Goal: Find contact information: Find contact information

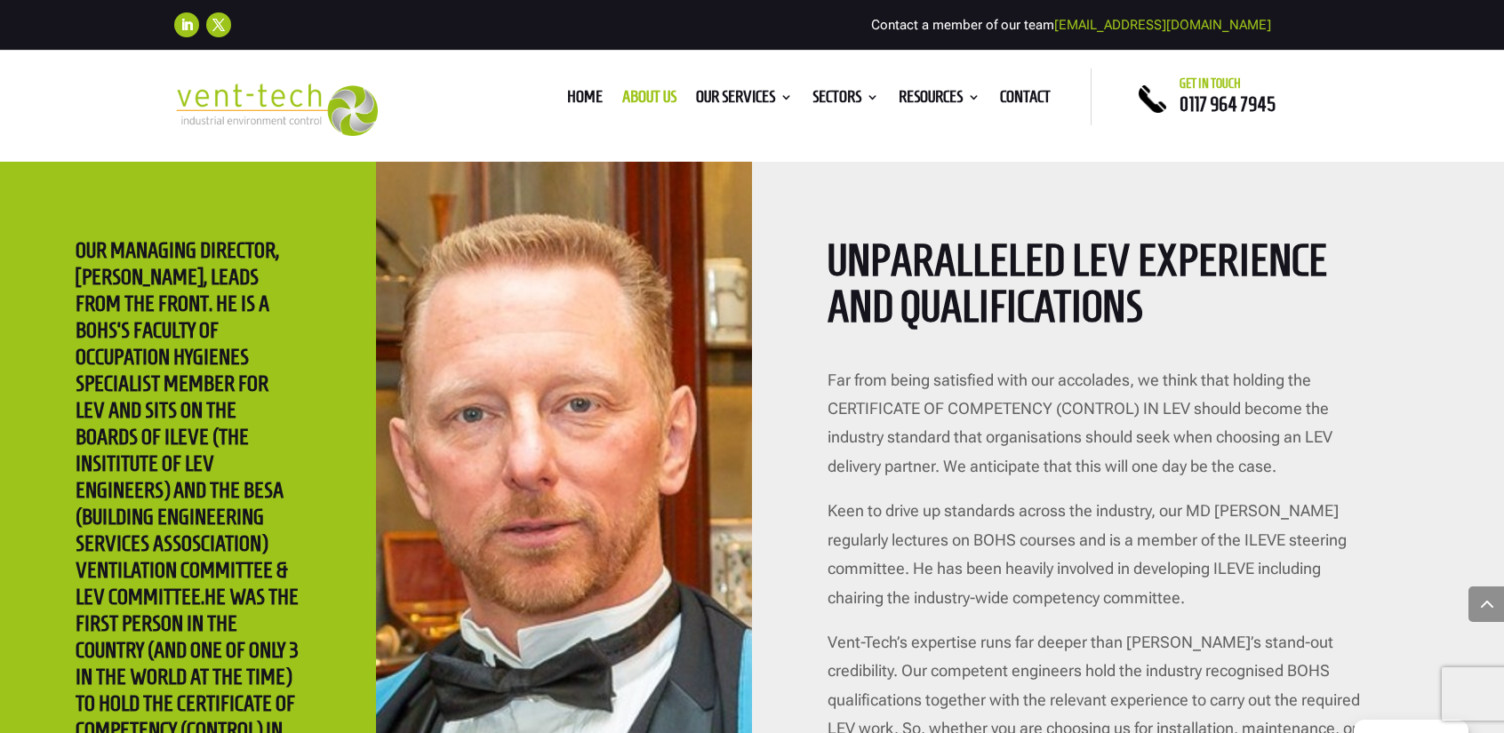
scroll to position [3289, 0]
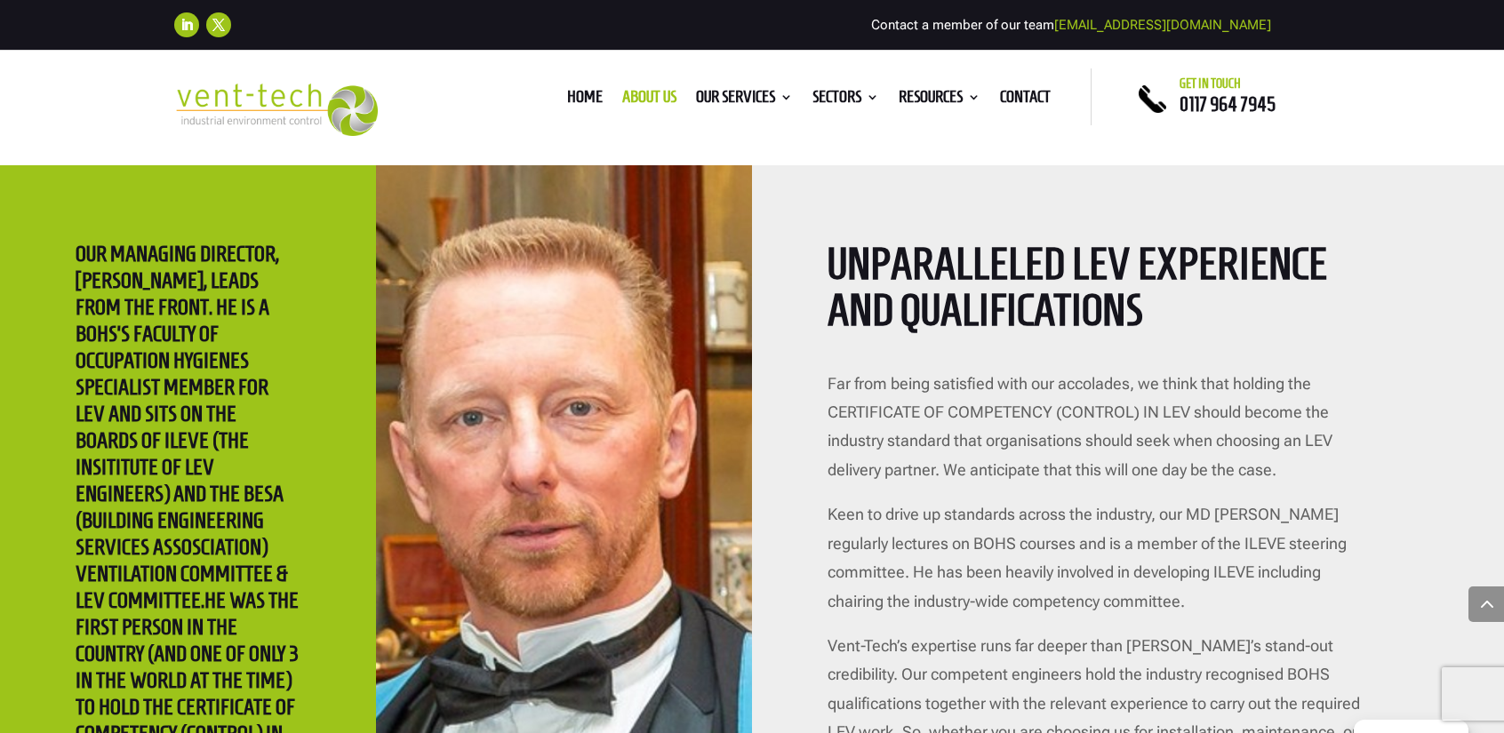
click at [930, 297] on h2 "Unparalleled LEV experience and qualifications" at bounding box center [1098, 292] width 541 height 102
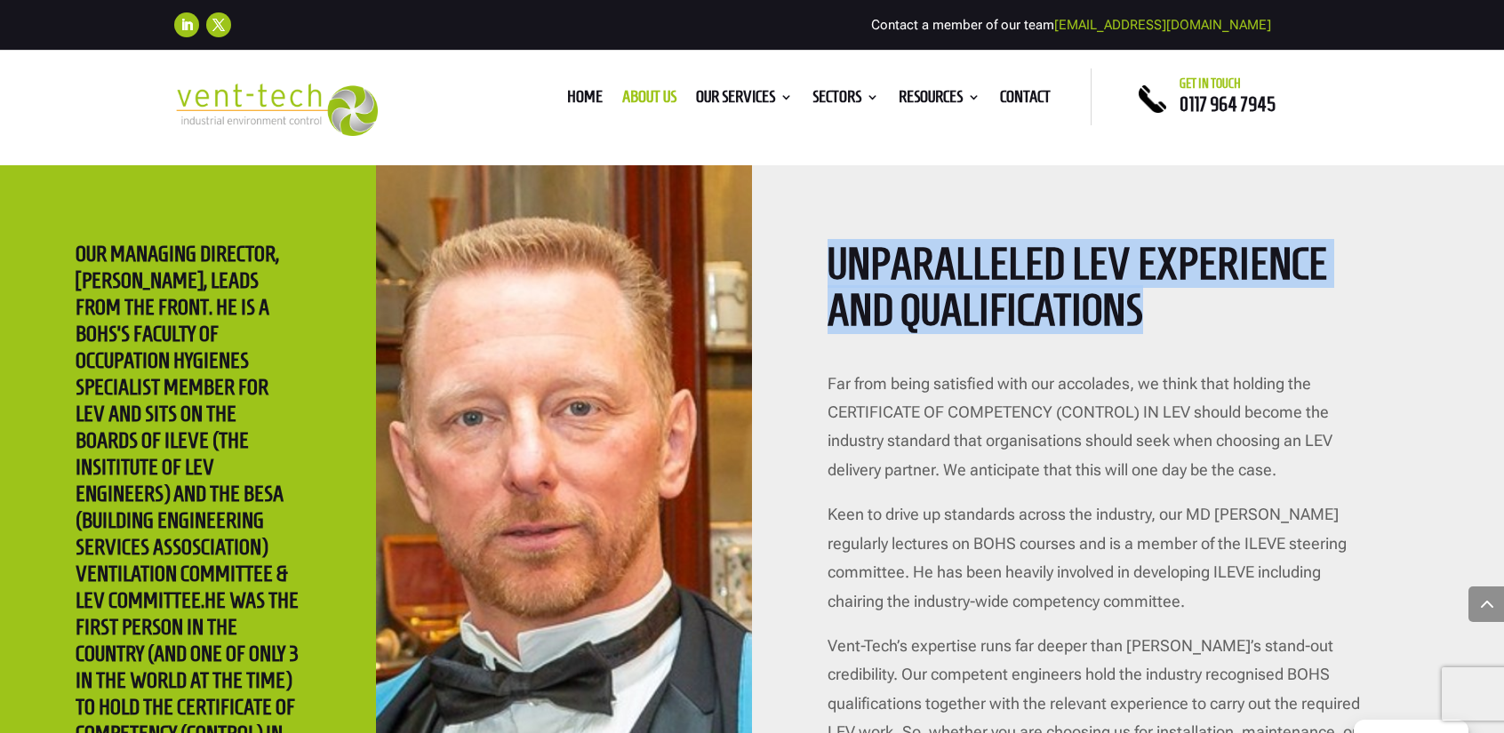
drag, startPoint x: 827, startPoint y: 250, endPoint x: 1169, endPoint y: 308, distance: 347.3
click at [1169, 308] on h2 "Unparalleled LEV experience and qualifications" at bounding box center [1098, 292] width 541 height 102
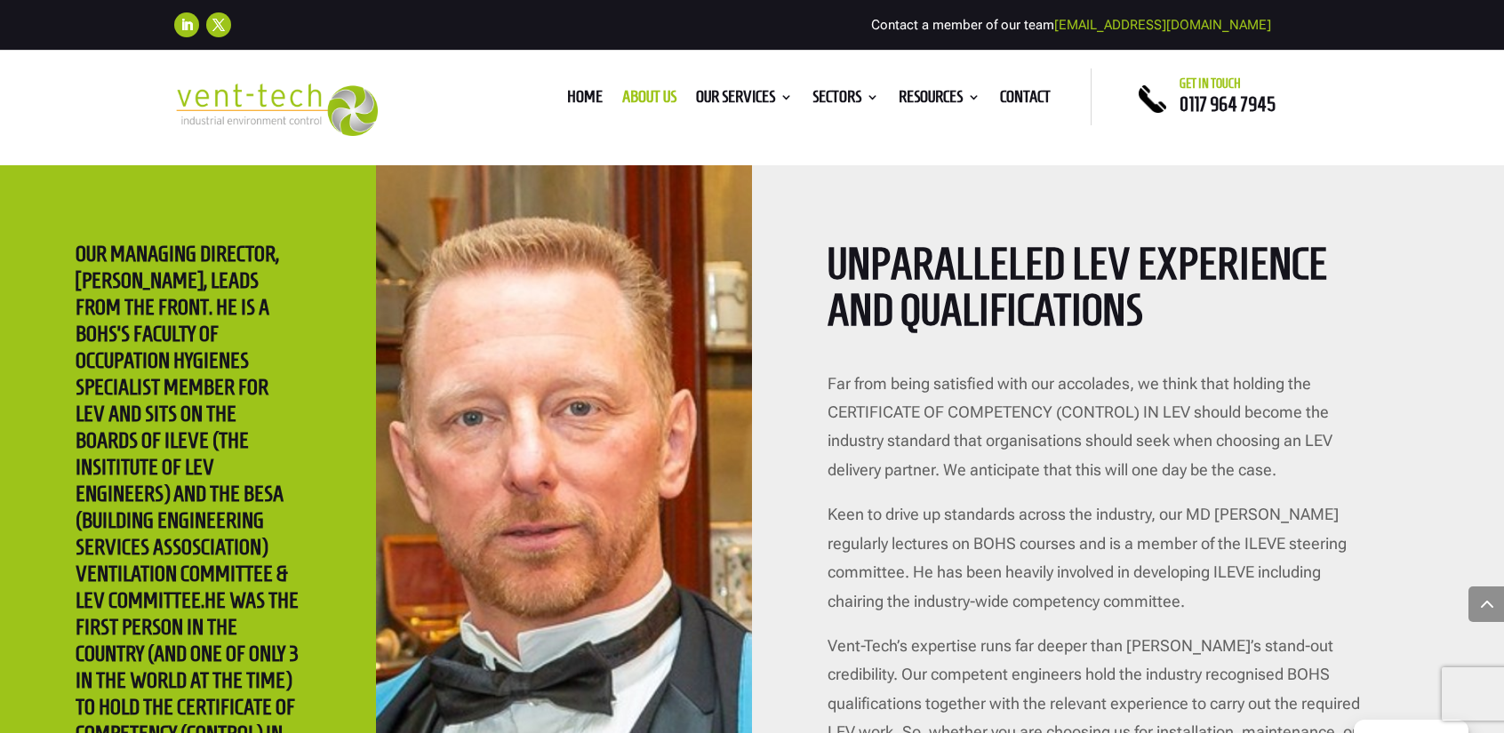
click at [1119, 382] on p "Far from being satisfied with our accolades, we think that holding the CERTIFIC…" at bounding box center [1098, 436] width 541 height 132
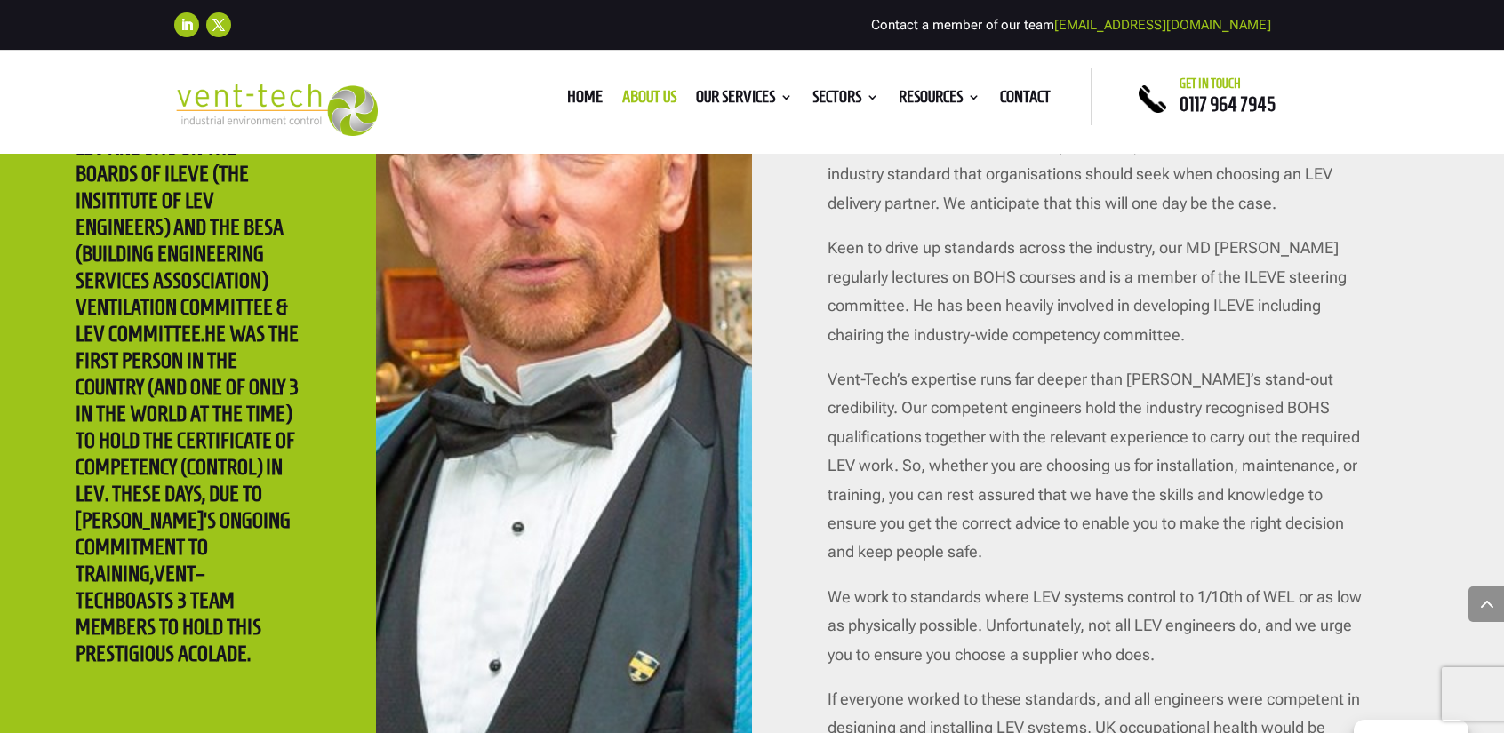
click at [1015, 310] on p "Keen to drive up standards across the industry, our MD [PERSON_NAME] regularly …" at bounding box center [1098, 300] width 541 height 132
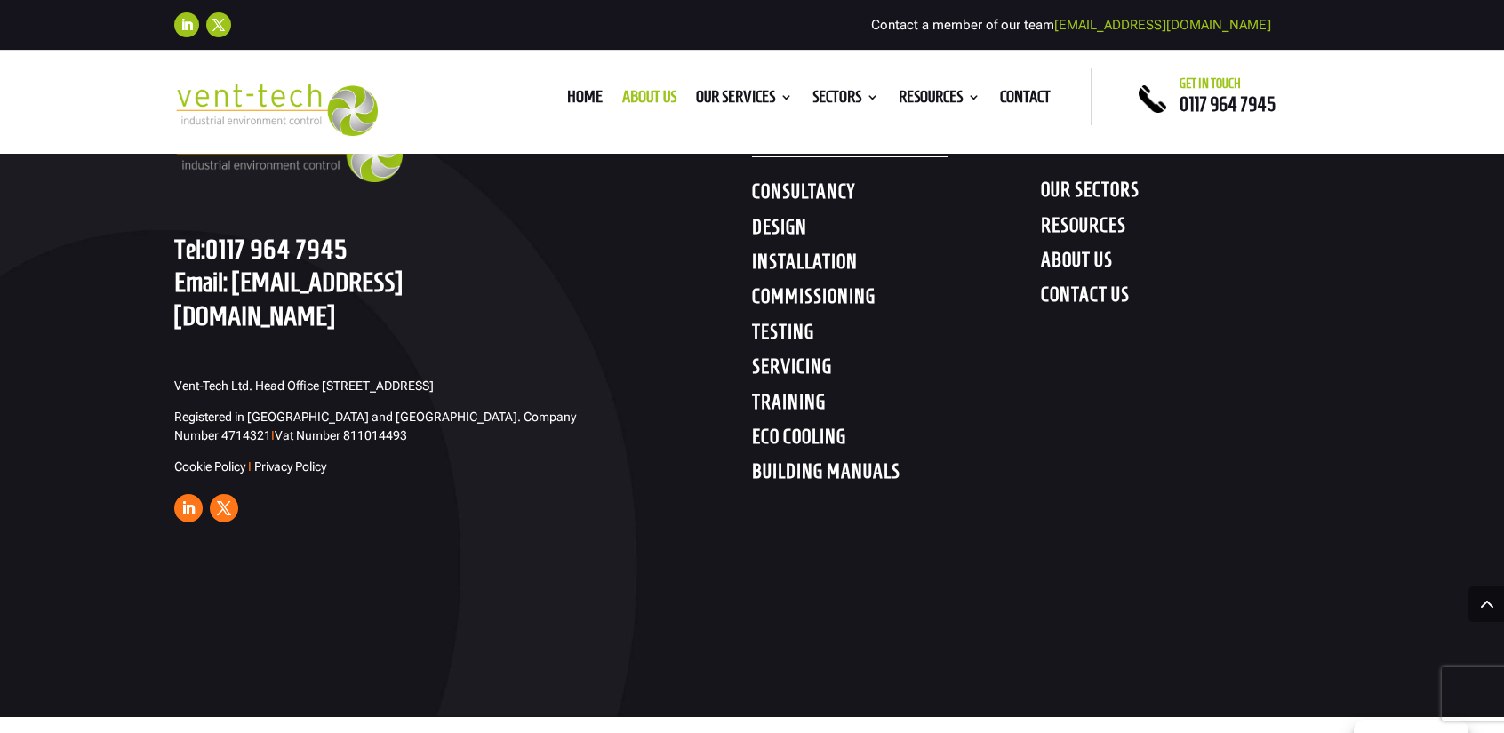
scroll to position [5574, 0]
click at [468, 420] on div "GET IN TOUCH Tel: [PHONE_NUMBER] Email: [EMAIL_ADDRESS][DOMAIN_NAME] Vent-Tech …" at bounding box center [463, 298] width 578 height 461
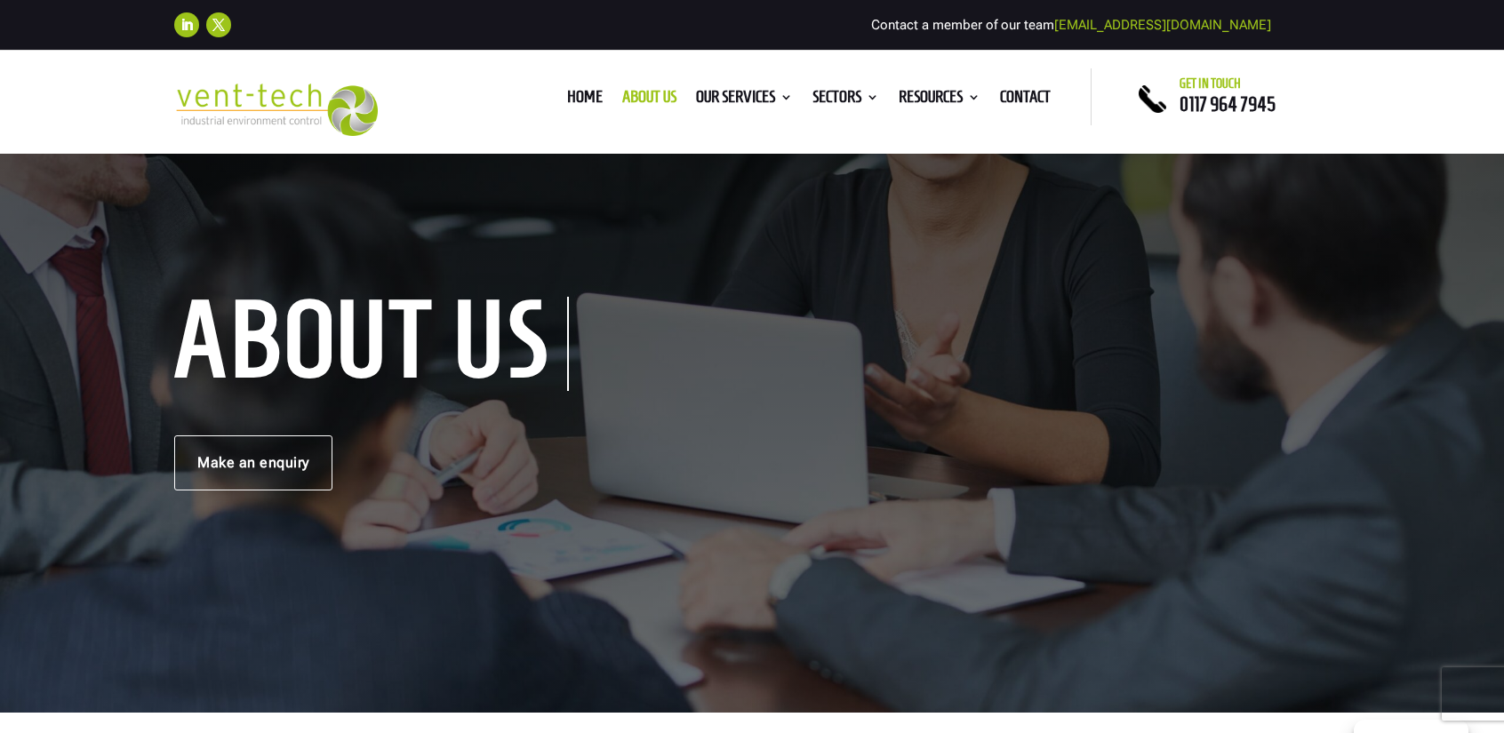
scroll to position [0, 0]
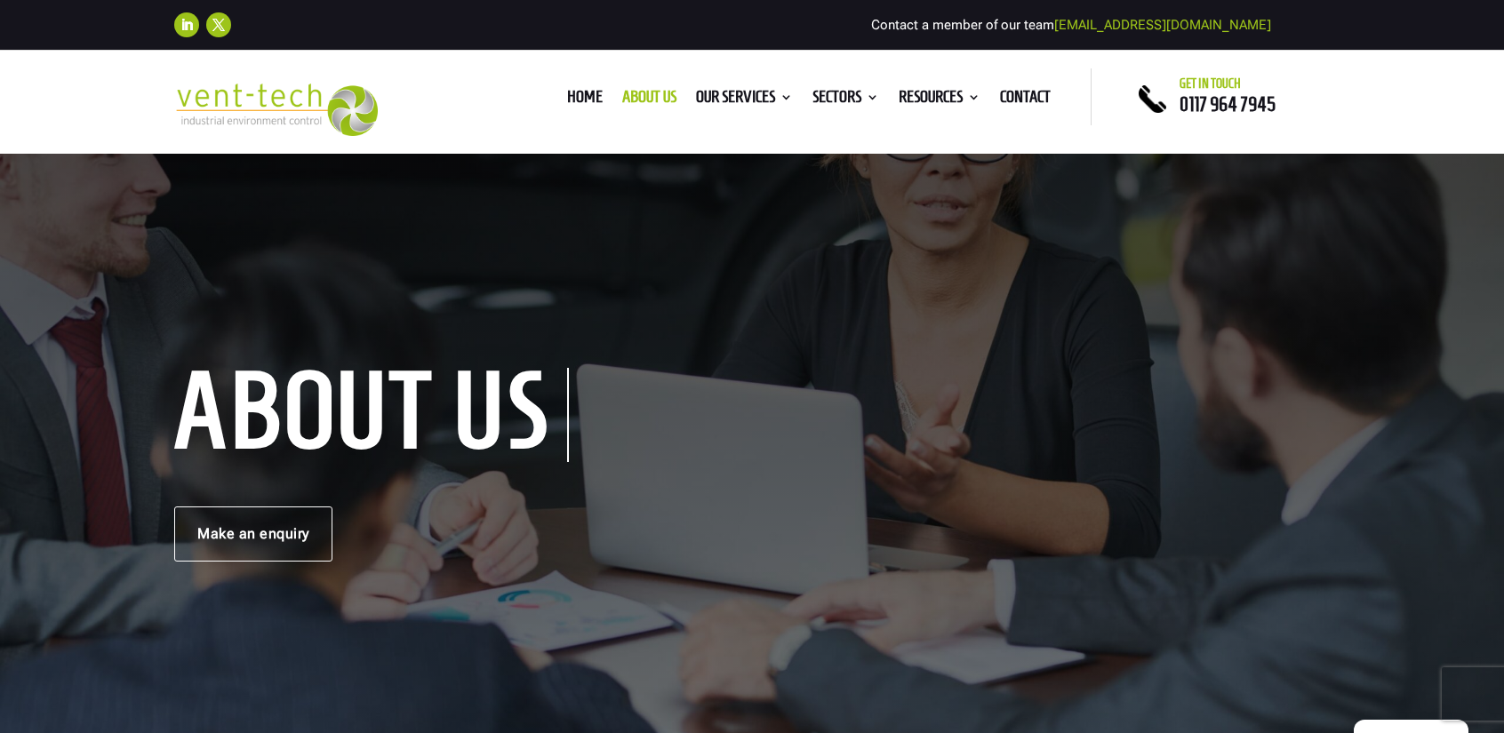
click at [1120, 310] on div "About us Make an enquiry" at bounding box center [752, 467] width 1504 height 633
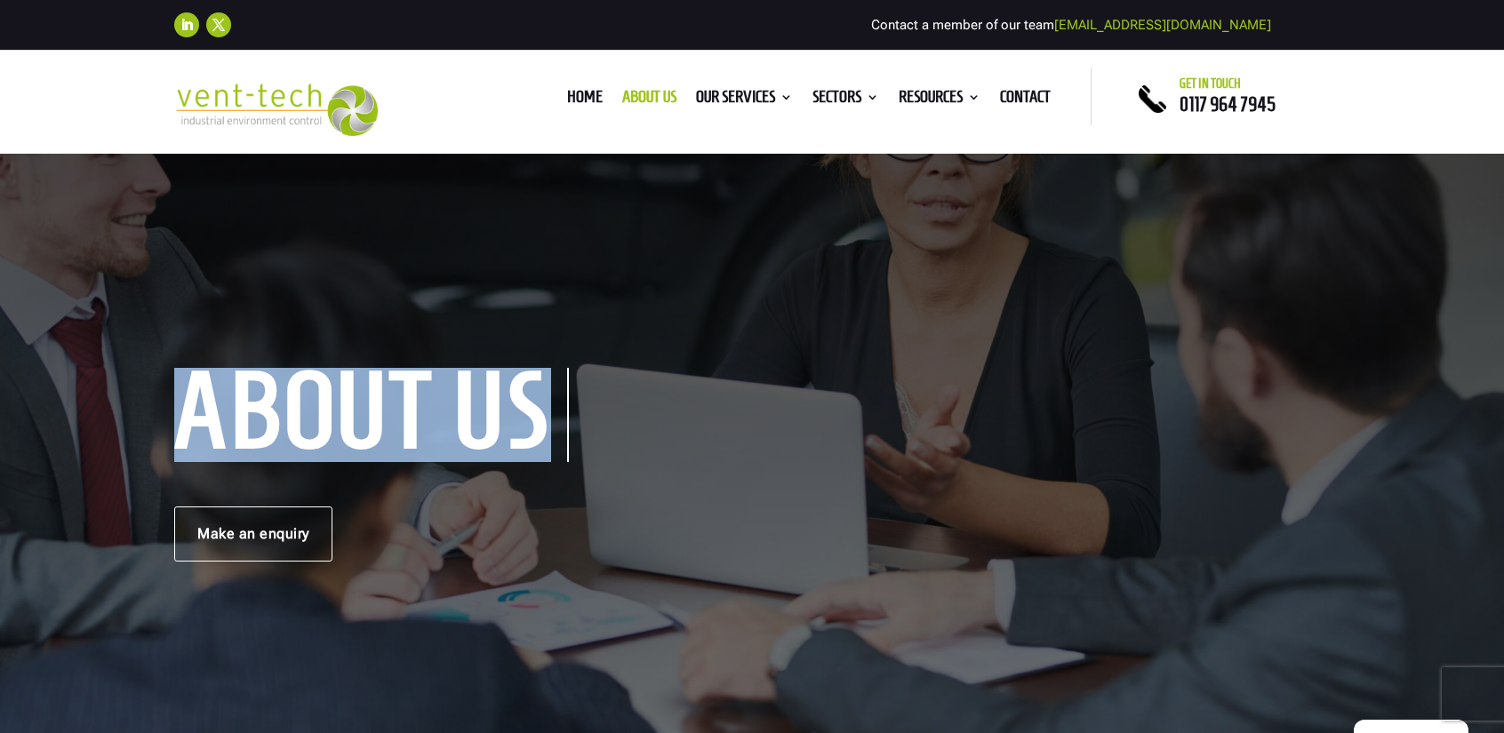
drag, startPoint x: 188, startPoint y: 417, endPoint x: 608, endPoint y: 388, distance: 421.5
click at [608, 388] on div "About us Make an enquiry" at bounding box center [752, 467] width 1156 height 188
click at [624, 414] on div "About us Make an enquiry" at bounding box center [752, 467] width 1156 height 188
